Goal: Task Accomplishment & Management: Use online tool/utility

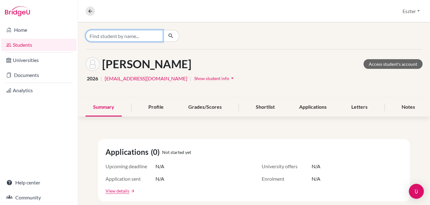
click at [139, 37] on input "Find student by name..." at bounding box center [124, 36] width 77 height 12
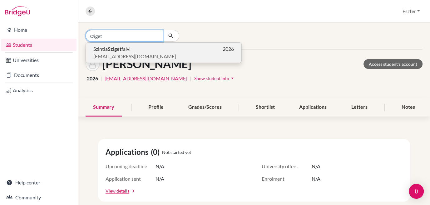
type input "sziget"
click at [113, 50] on b "Sziget" at bounding box center [115, 49] width 14 height 6
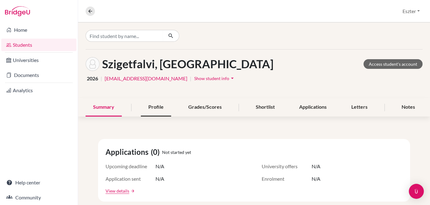
click at [157, 108] on div "Profile" at bounding box center [156, 107] width 30 height 18
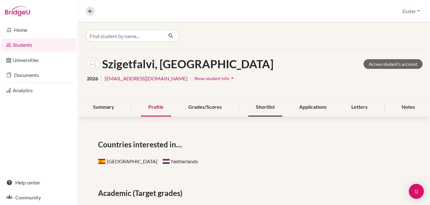
click at [263, 106] on div "Shortlist" at bounding box center [265, 107] width 34 height 18
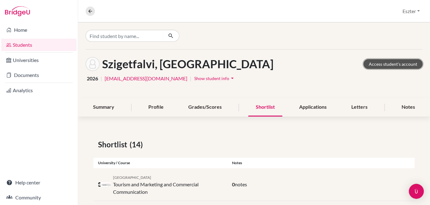
click at [402, 62] on link "Access student's account" at bounding box center [392, 64] width 59 height 10
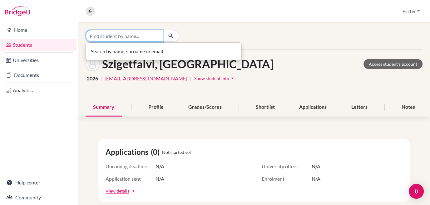
click at [131, 37] on input "Find student by name..." at bounding box center [124, 36] width 77 height 12
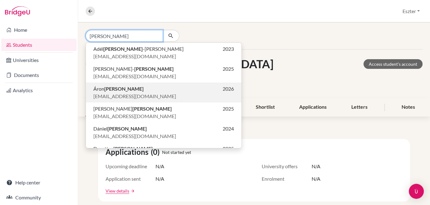
type input "[PERSON_NAME]"
click at [119, 91] on b "[PERSON_NAME]" at bounding box center [123, 89] width 39 height 6
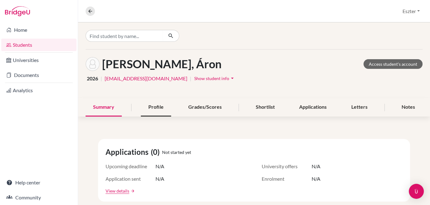
click at [154, 106] on div "Profile" at bounding box center [156, 107] width 30 height 18
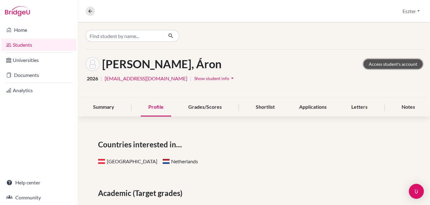
click at [387, 62] on link "Access student's account" at bounding box center [392, 64] width 59 height 10
